Goal: Task Accomplishment & Management: Use online tool/utility

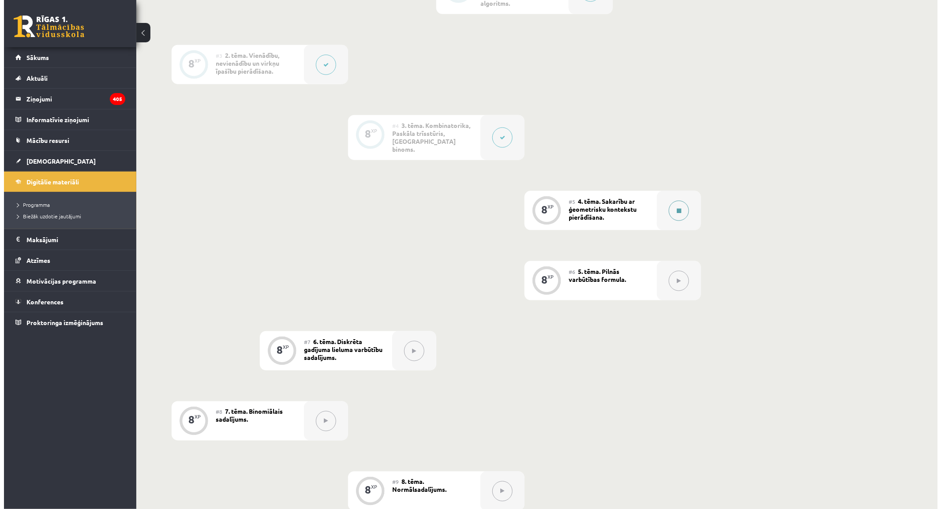
scroll to position [343, 0]
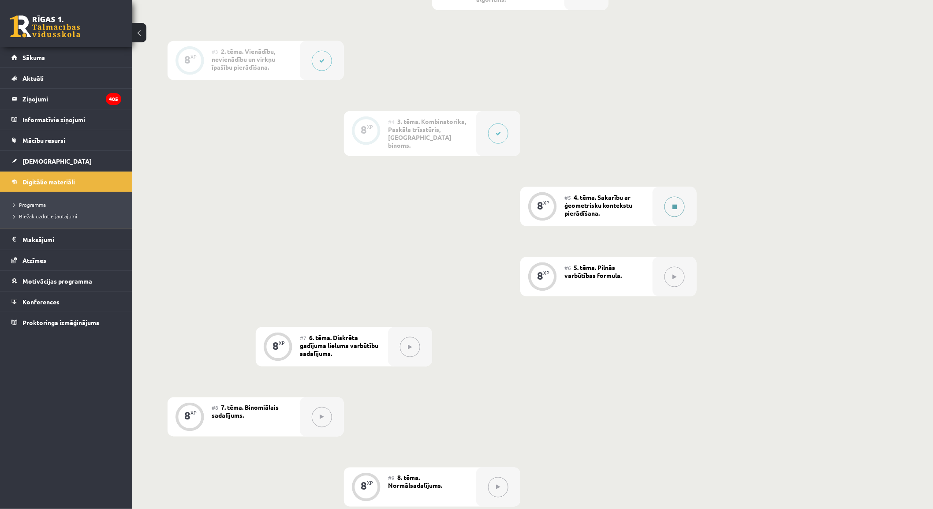
click at [687, 199] on div at bounding box center [675, 206] width 44 height 39
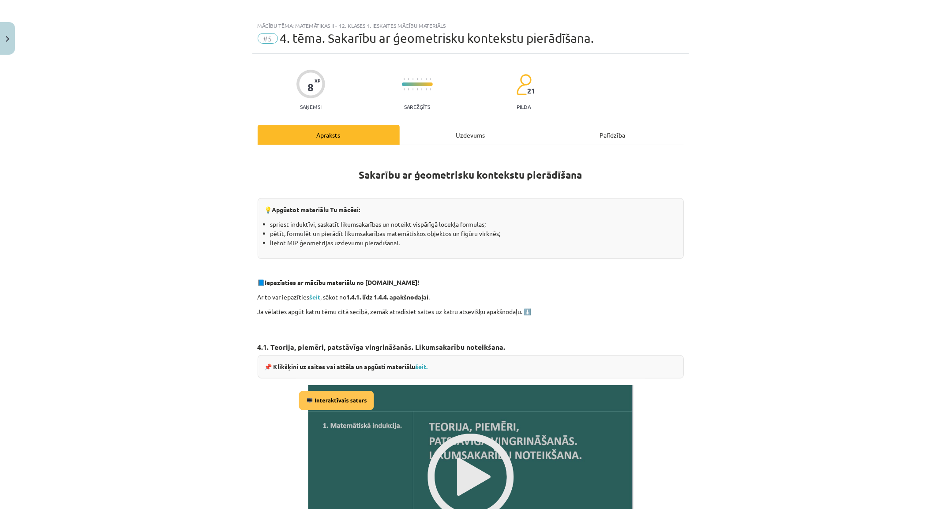
scroll to position [0, 0]
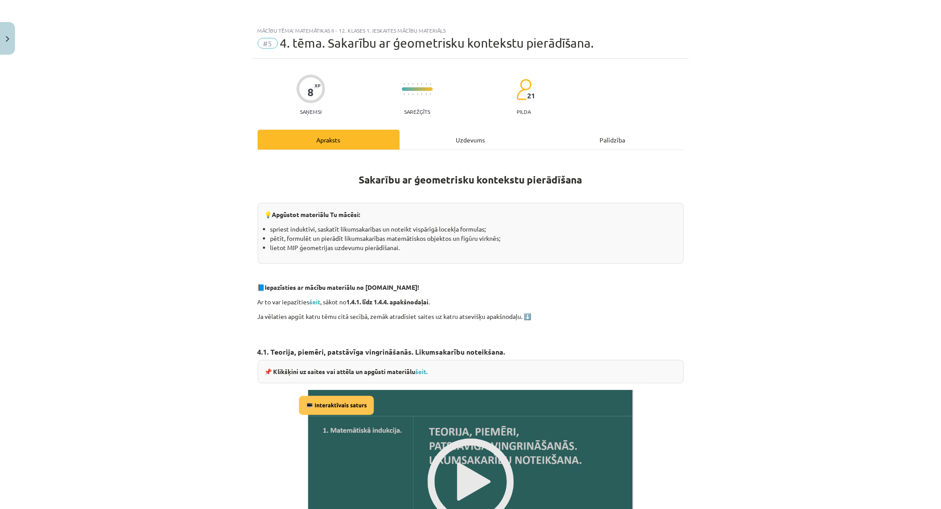
click at [463, 147] on div "Uzdevums" at bounding box center [471, 140] width 142 height 20
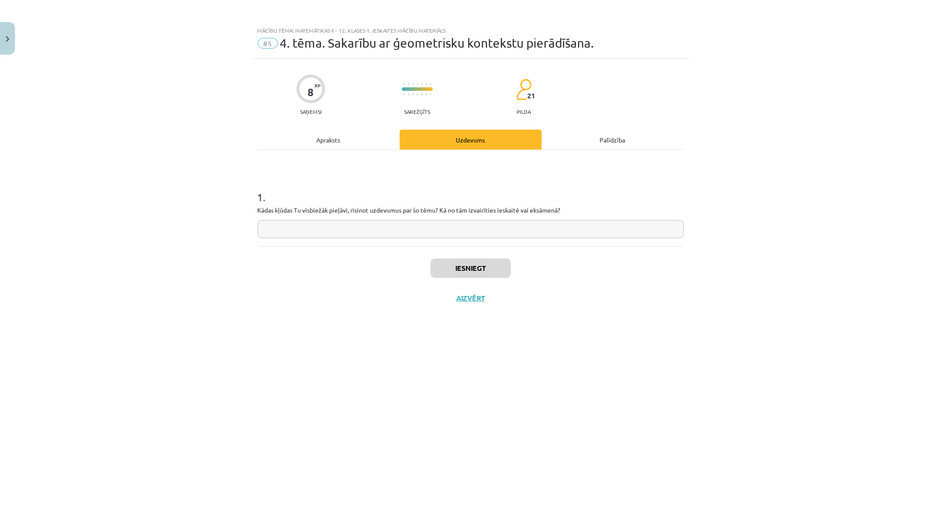
click at [390, 233] on input "text" at bounding box center [471, 229] width 426 height 18
type input "**********"
click at [443, 268] on button "Iesniegt" at bounding box center [471, 268] width 80 height 19
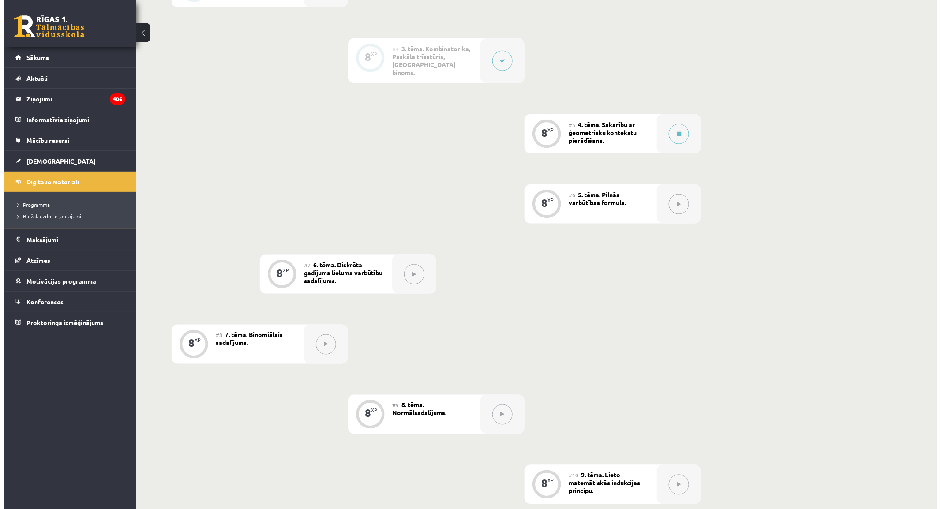
scroll to position [398, 0]
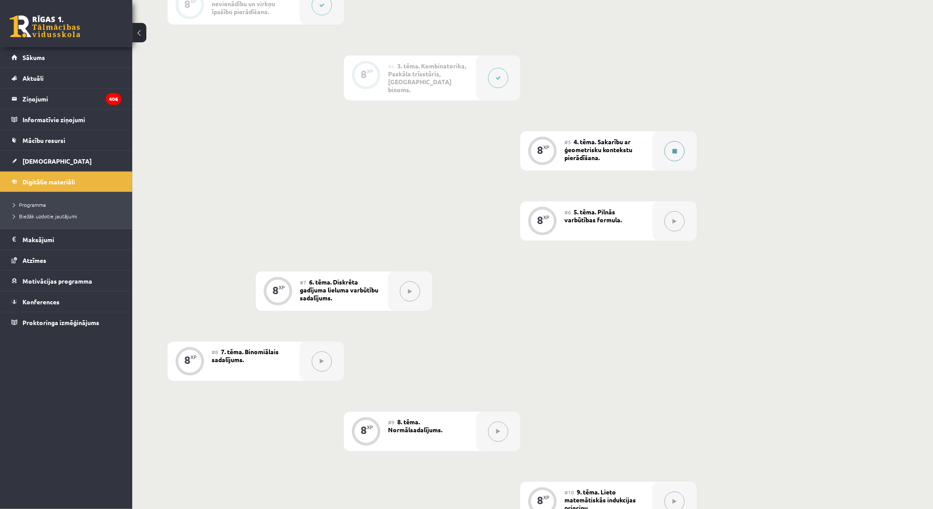
click at [668, 149] on button at bounding box center [675, 151] width 20 height 20
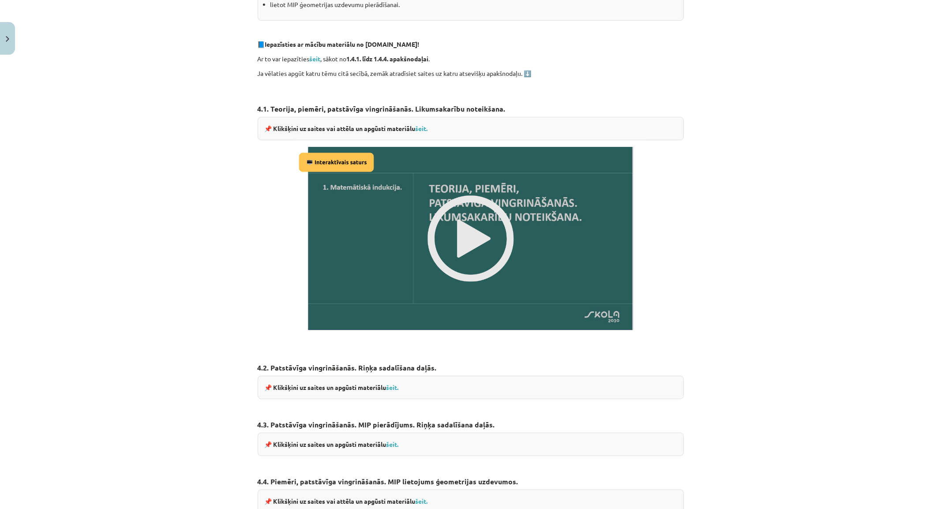
scroll to position [245, 0]
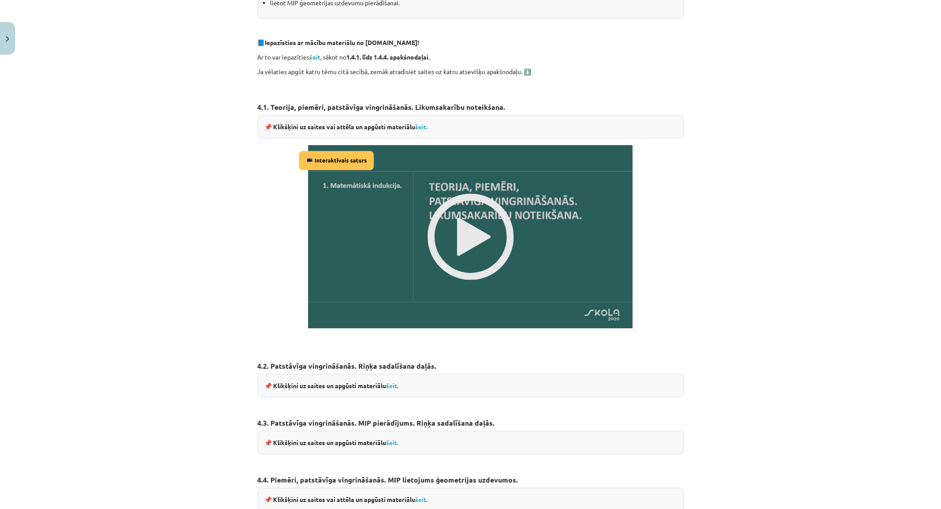
click at [463, 218] on img at bounding box center [470, 237] width 349 height 197
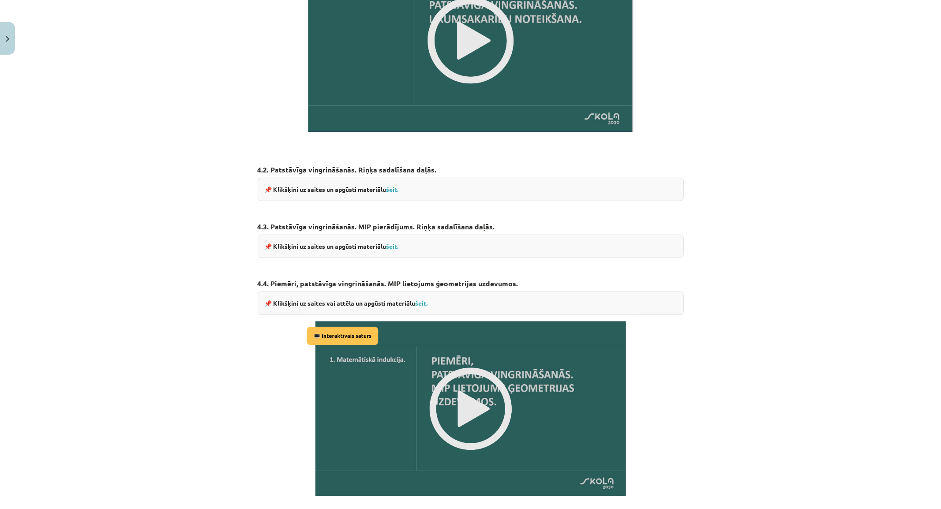
scroll to position [549, 0]
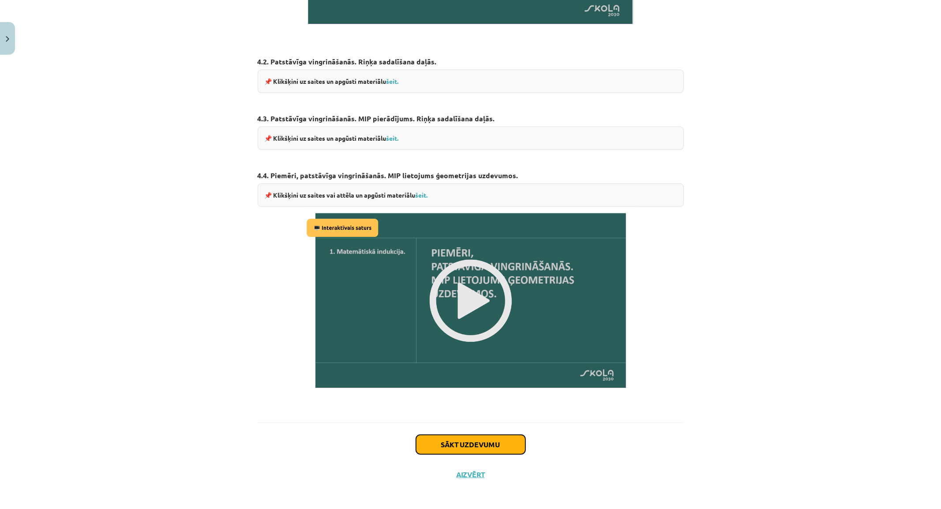
click at [435, 444] on button "Sākt uzdevumu" at bounding box center [470, 444] width 109 height 19
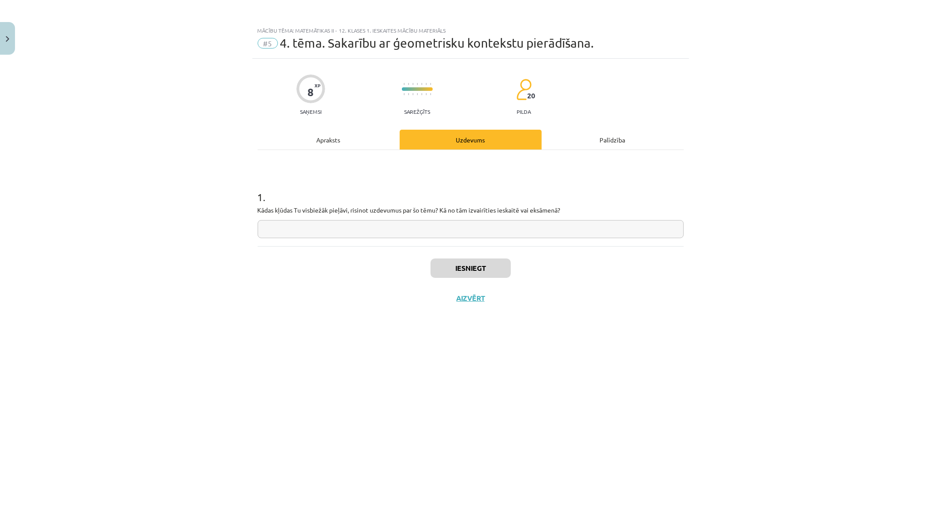
scroll to position [0, 0]
click at [375, 224] on input "text" at bounding box center [471, 229] width 426 height 18
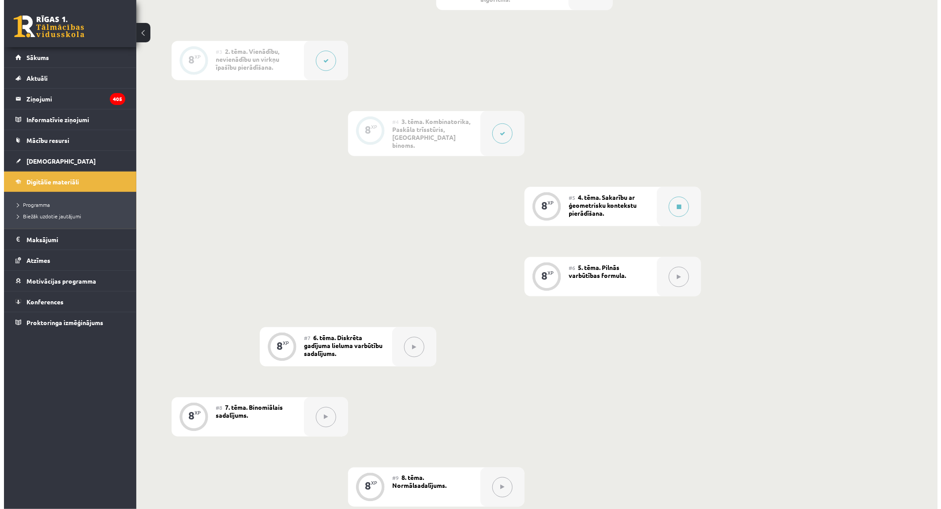
scroll to position [392, 0]
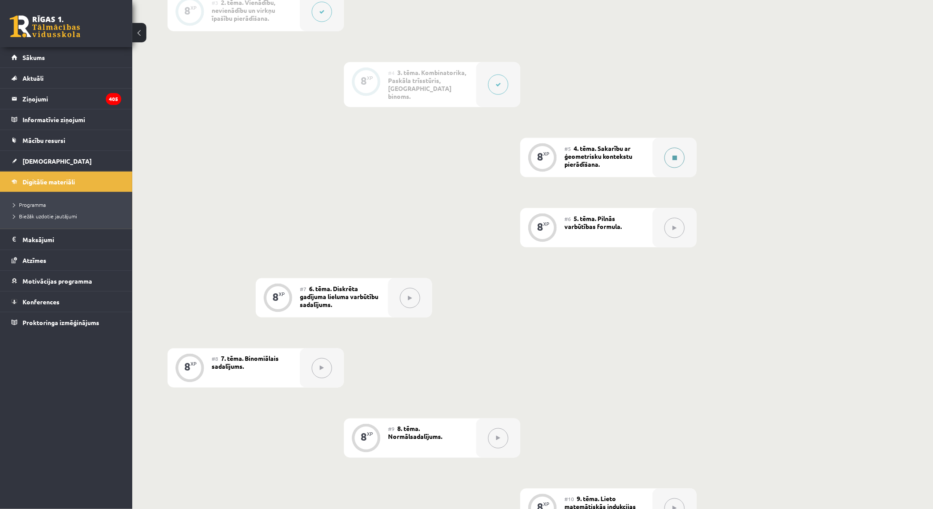
click at [670, 148] on button at bounding box center [675, 158] width 20 height 20
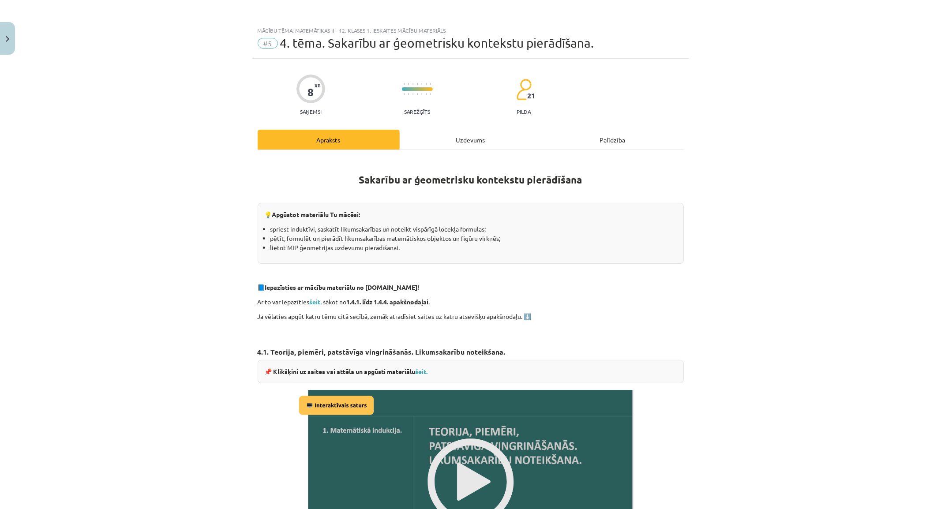
click at [449, 142] on div "Uzdevums" at bounding box center [471, 140] width 142 height 20
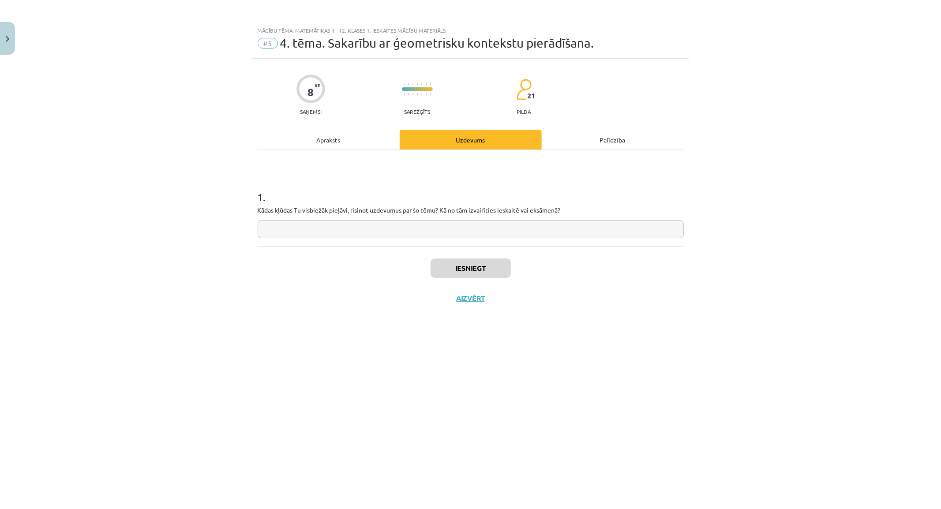
drag, startPoint x: 393, startPoint y: 221, endPoint x: 401, endPoint y: 218, distance: 8.5
click at [393, 222] on input "text" at bounding box center [471, 229] width 426 height 18
type input "**********"
click at [455, 275] on button "Iesniegt" at bounding box center [471, 268] width 80 height 19
click at [461, 301] on button "Nākamā nodarbība" at bounding box center [470, 304] width 86 height 20
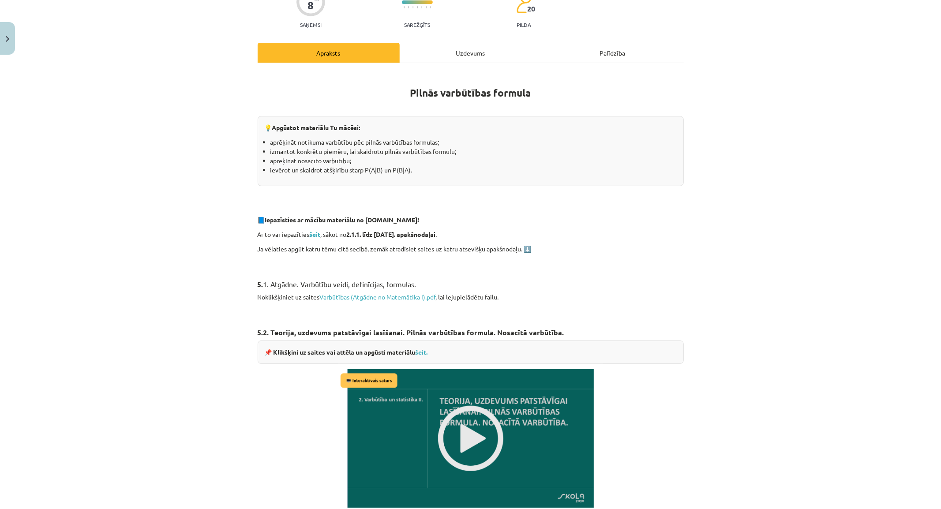
scroll to position [98, 0]
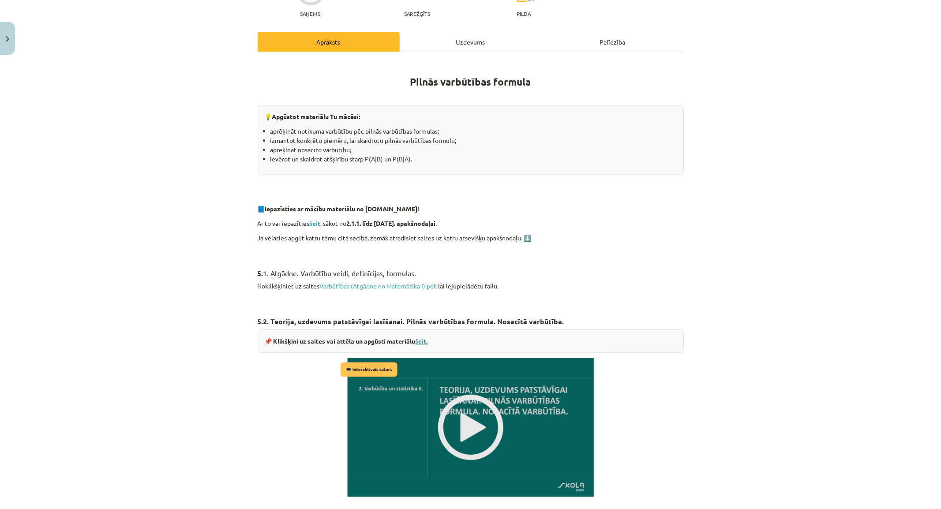
click at [421, 339] on link "šeit." at bounding box center [422, 341] width 12 height 8
